Goal: Task Accomplishment & Management: Manage account settings

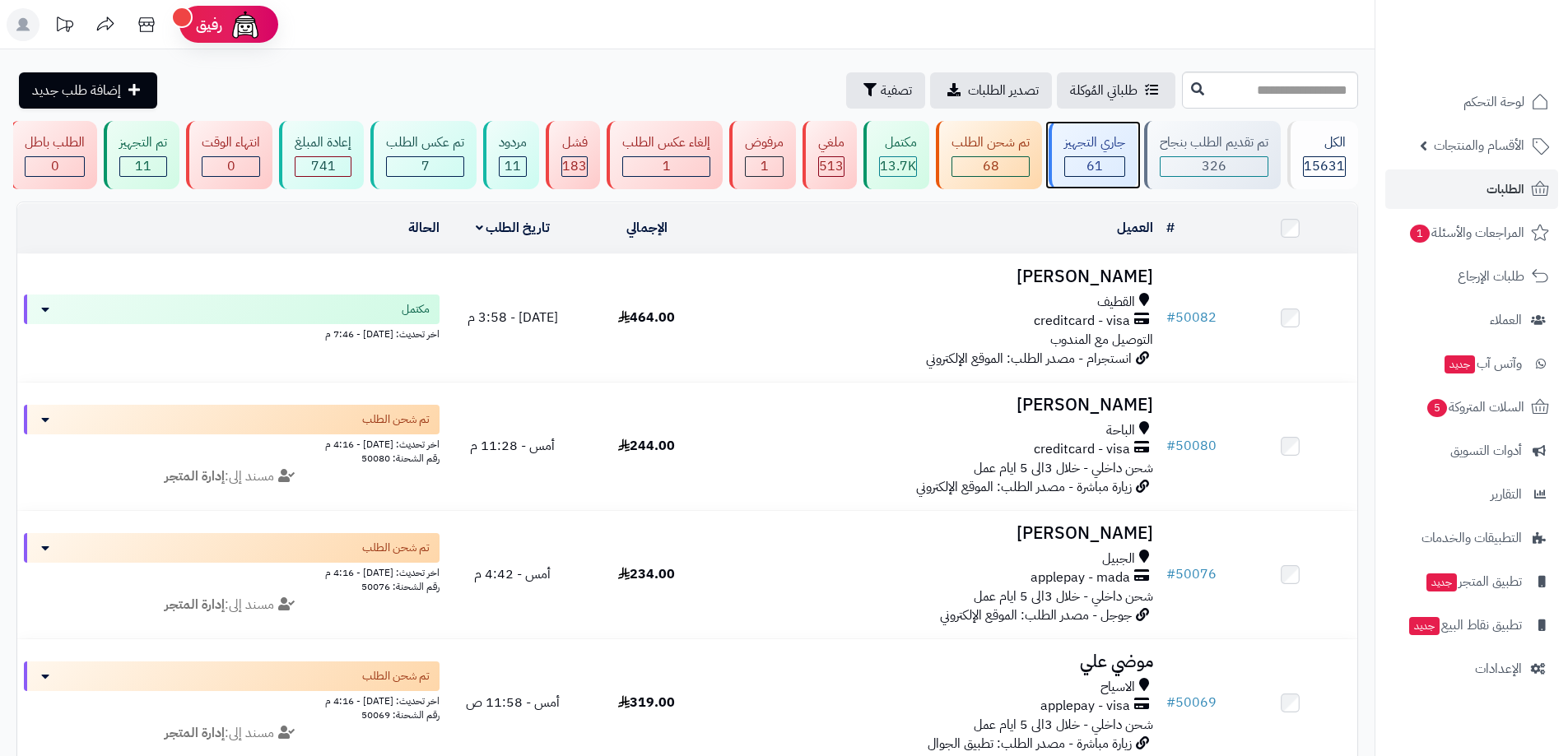
click at [1088, 157] on div "جاري التجهيز 61" at bounding box center [1093, 155] width 89 height 68
